Goal: Transaction & Acquisition: Purchase product/service

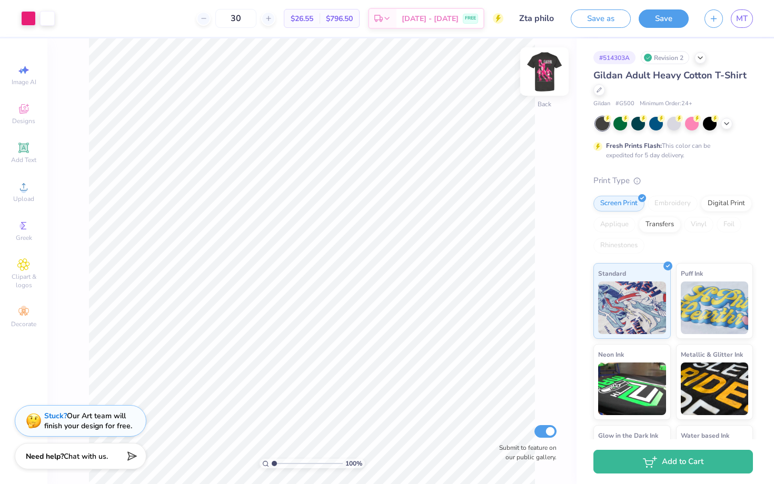
click at [547, 72] on img at bounding box center [544, 72] width 42 height 42
click at [547, 71] on img at bounding box center [544, 72] width 42 height 42
click at [550, 68] on img at bounding box center [544, 72] width 42 height 42
click at [549, 75] on img at bounding box center [544, 72] width 42 height 42
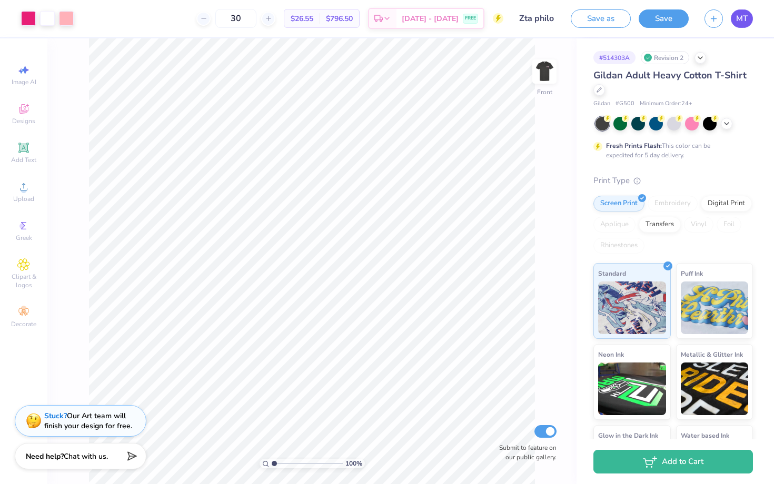
click at [737, 15] on span "MT" at bounding box center [742, 19] width 12 height 12
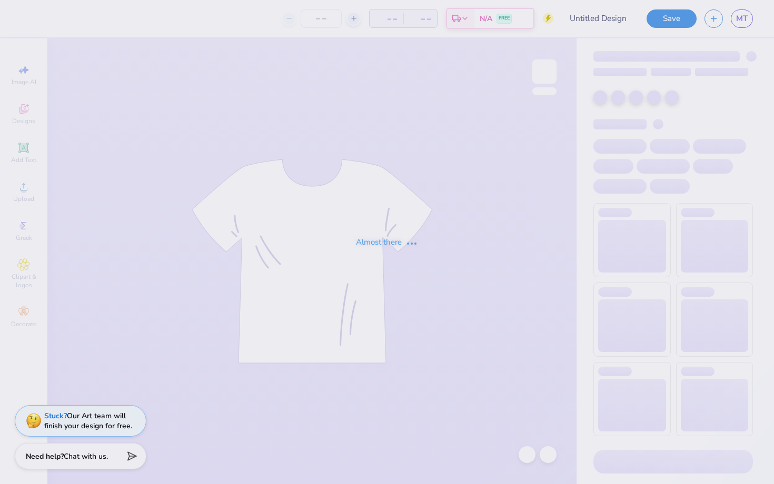
type input "[US_STATE][GEOGRAPHIC_DATA], [GEOGRAPHIC_DATA] : [GEOGRAPHIC_DATA][PERSON_NAME]"
type input "39"
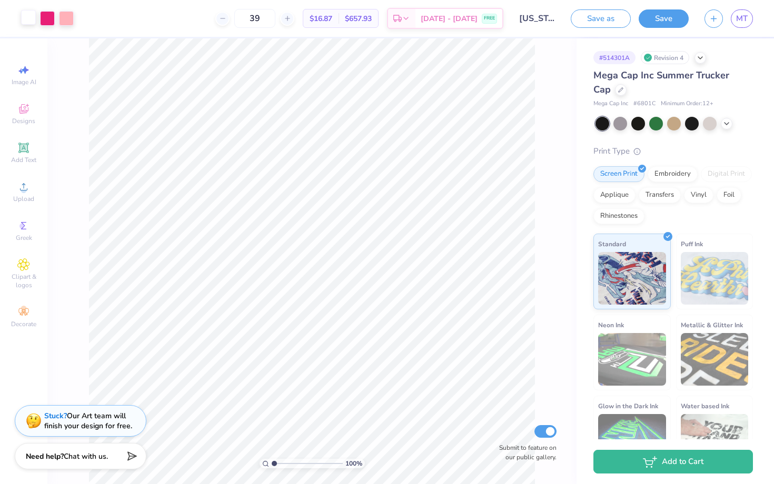
click at [35, 18] on div at bounding box center [28, 17] width 15 height 15
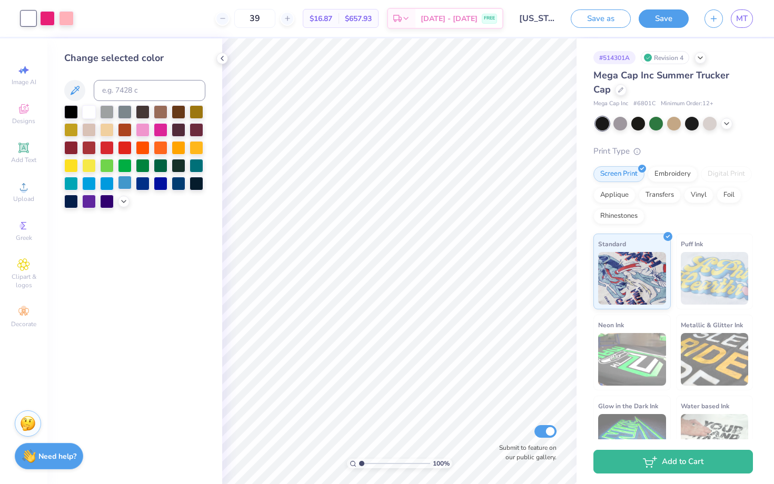
click at [119, 181] on div at bounding box center [125, 183] width 14 height 14
click at [26, 22] on div at bounding box center [28, 18] width 15 height 15
click at [87, 110] on div at bounding box center [89, 111] width 14 height 14
click at [219, 57] on icon at bounding box center [222, 58] width 8 height 8
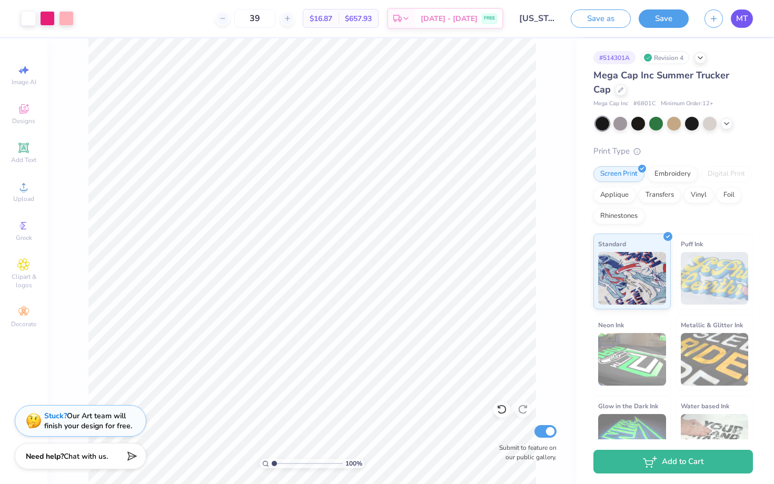
click at [741, 21] on span "MT" at bounding box center [742, 19] width 12 height 12
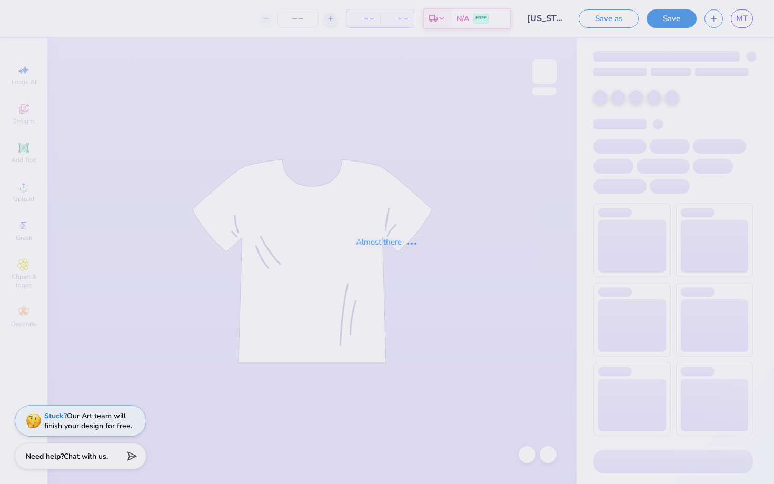
type input "39"
